Goal: Find specific page/section: Find specific page/section

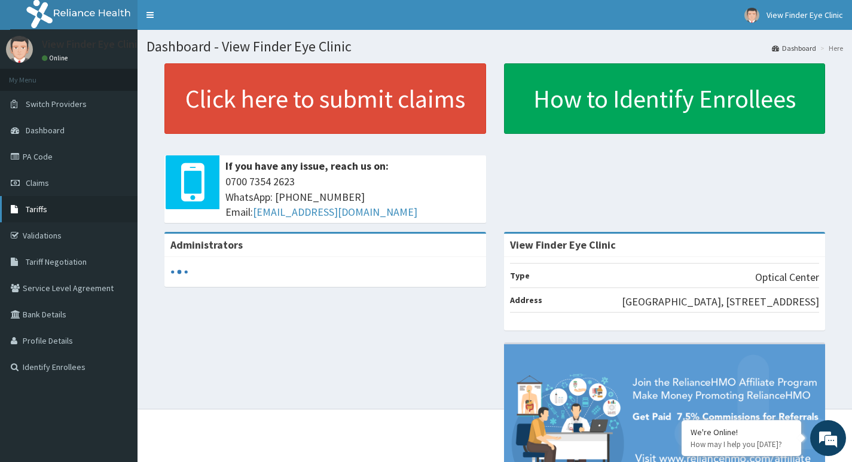
click at [66, 213] on link "Tariffs" at bounding box center [69, 209] width 138 height 26
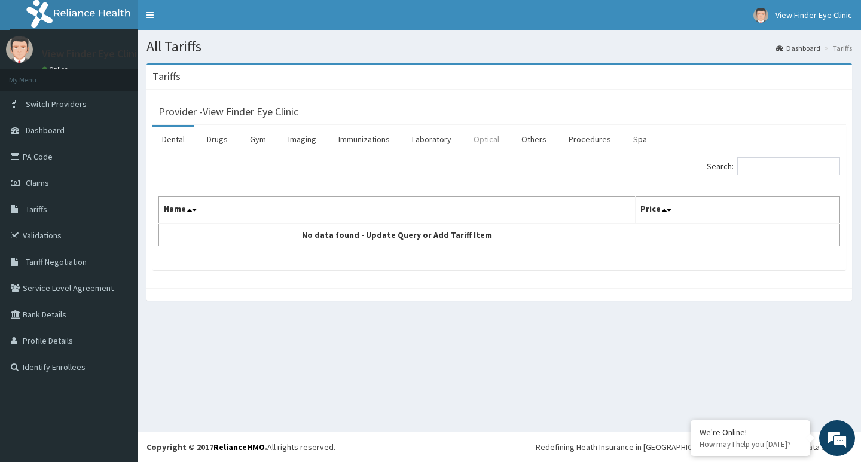
click at [476, 137] on link "Optical" at bounding box center [486, 139] width 45 height 25
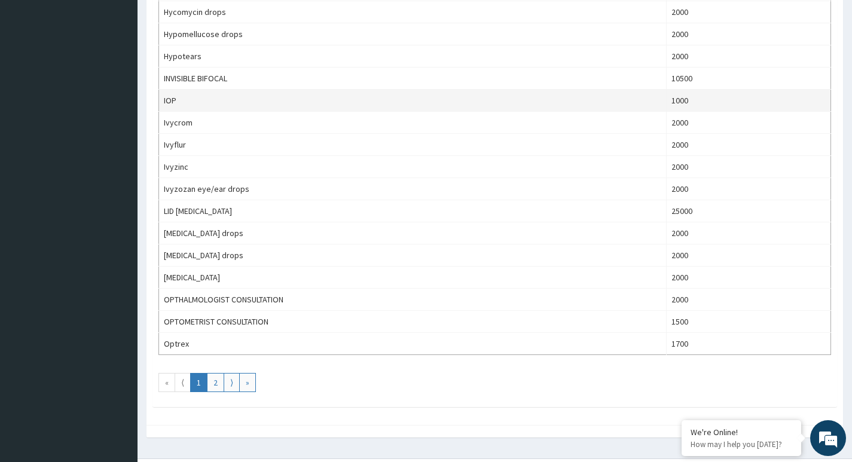
scroll to position [1002, 0]
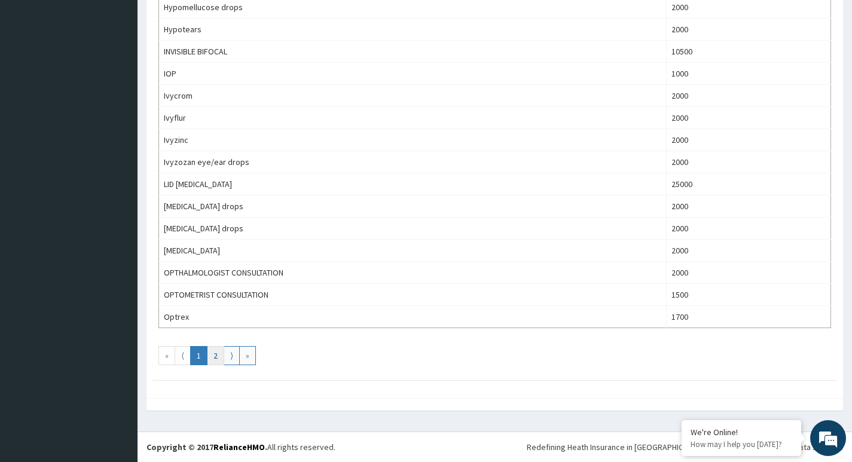
click at [215, 352] on link "2" at bounding box center [215, 355] width 17 height 19
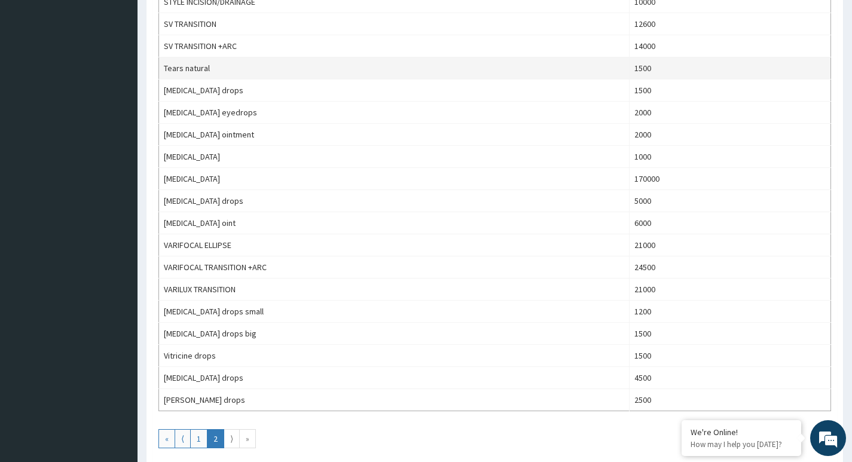
scroll to position [538, 0]
